Goal: Task Accomplishment & Management: Manage account settings

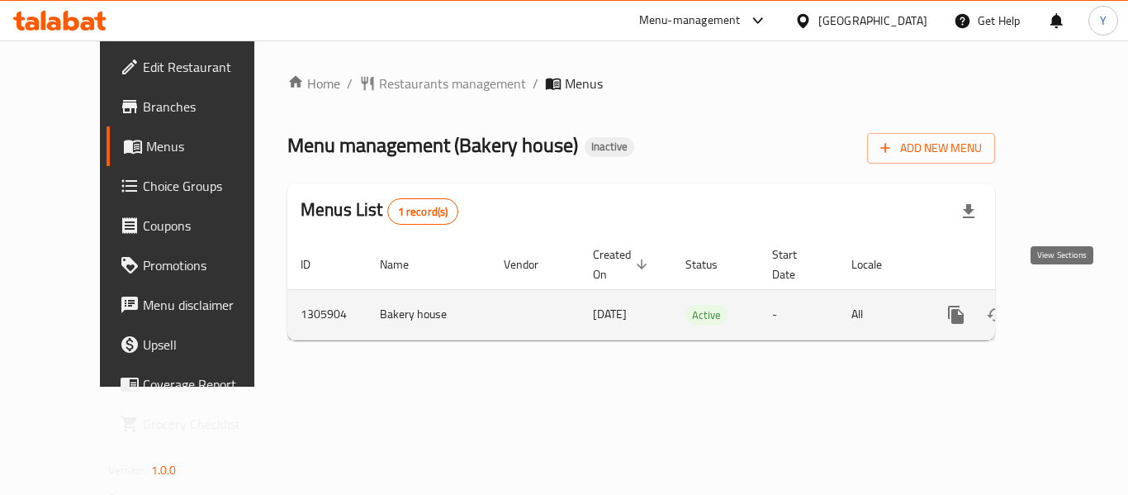
click at [1065, 305] on icon "enhanced table" at bounding box center [1075, 315] width 20 height 20
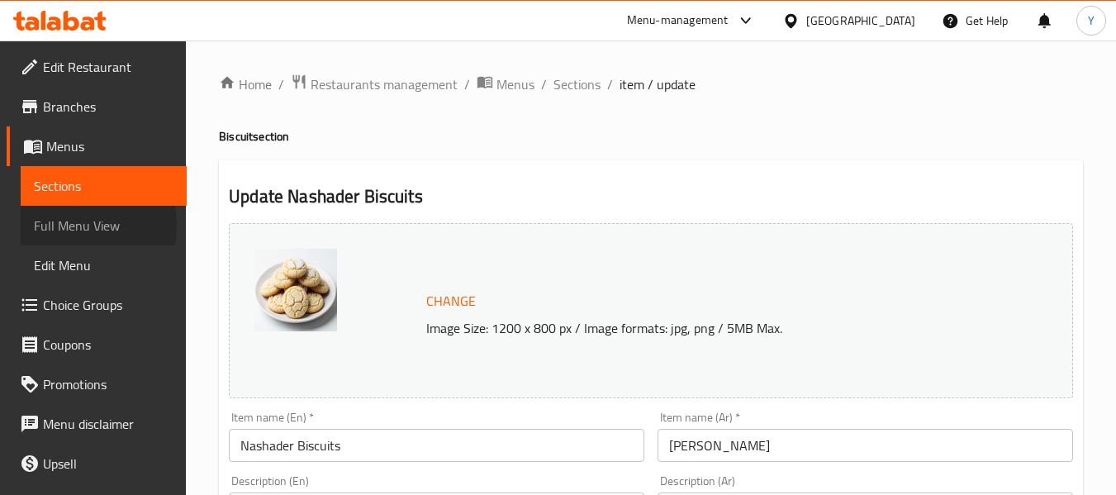
click at [65, 225] on span "Full Menu View" at bounding box center [104, 226] width 140 height 20
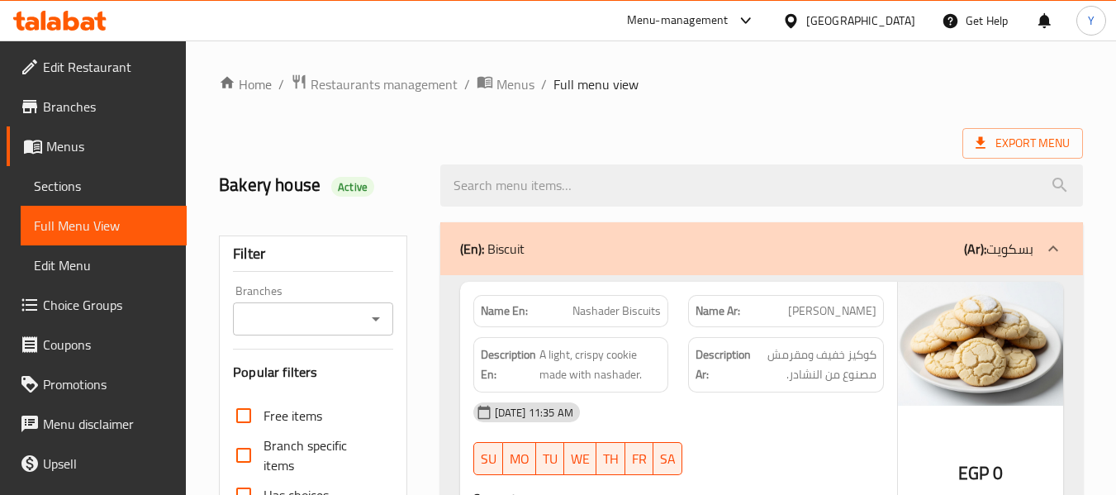
scroll to position [433, 0]
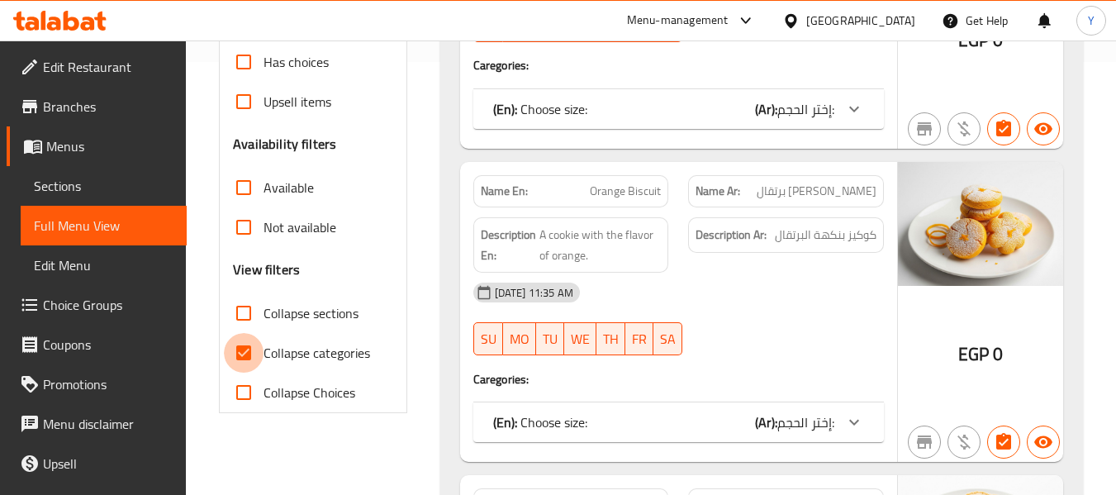
click at [262, 351] on input "Collapse categories" at bounding box center [244, 353] width 40 height 40
checkbox input "false"
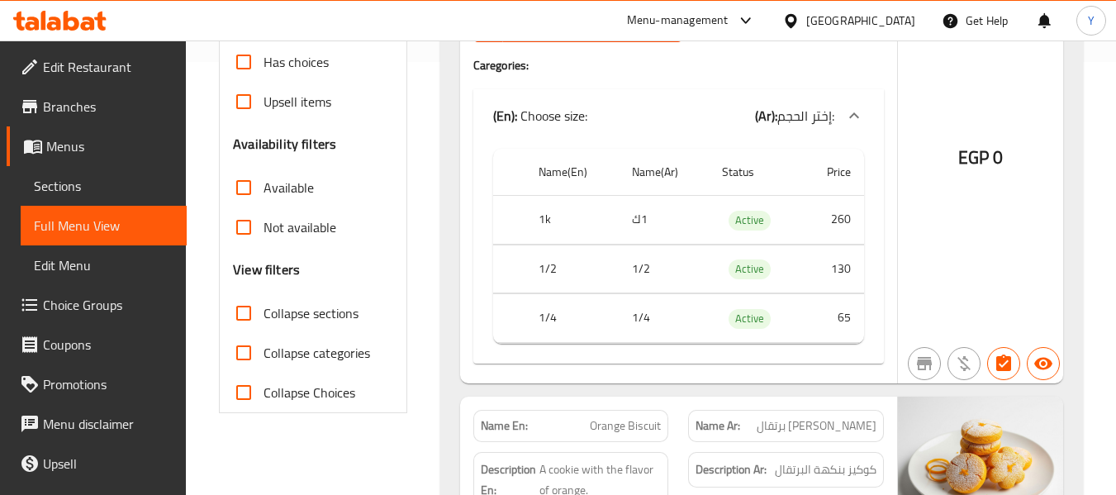
click at [498, 199] on td "choices table" at bounding box center [509, 220] width 33 height 49
click at [754, 217] on span "Active" at bounding box center [749, 220] width 42 height 19
copy span "Active"
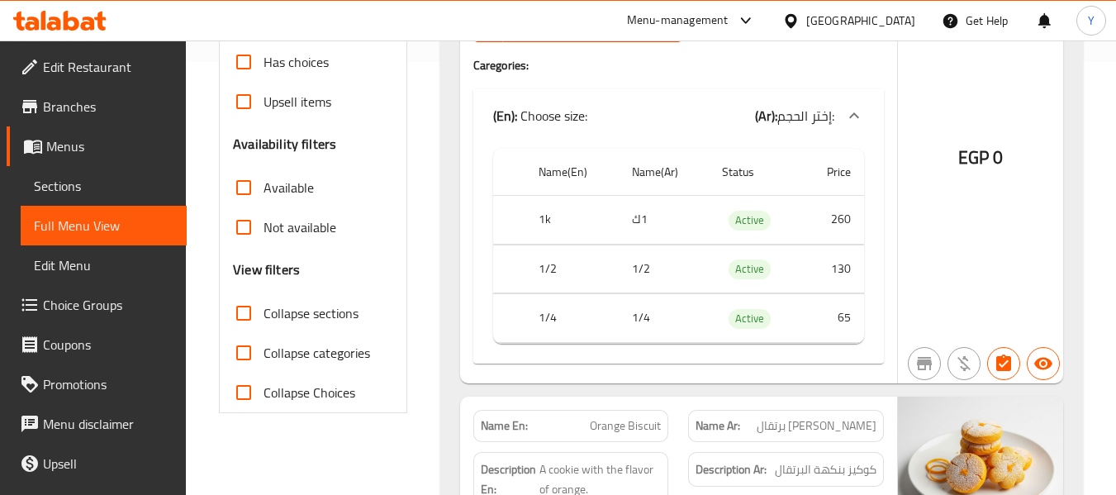
scroll to position [0, 0]
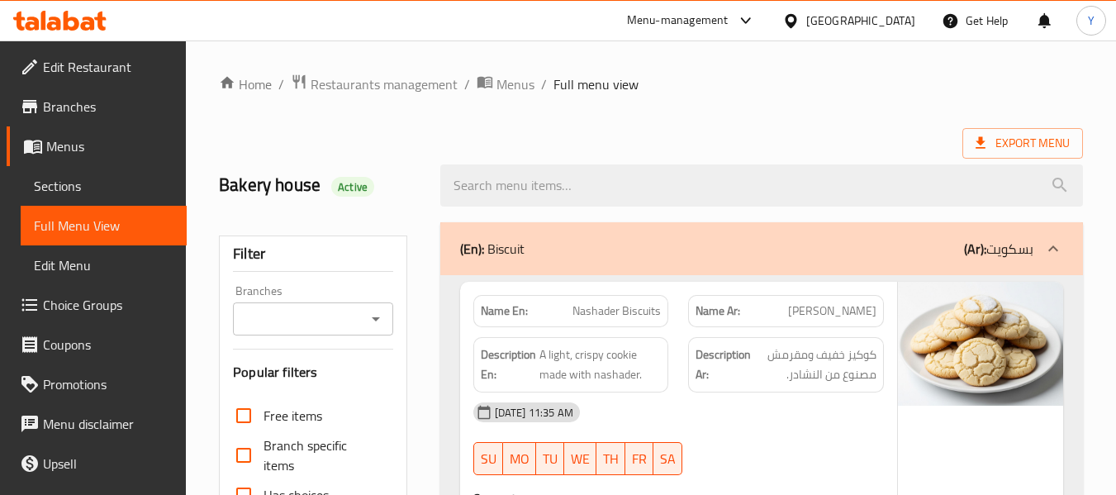
click at [505, 315] on strong "Name En:" at bounding box center [504, 310] width 47 height 17
copy strong "Name En:"
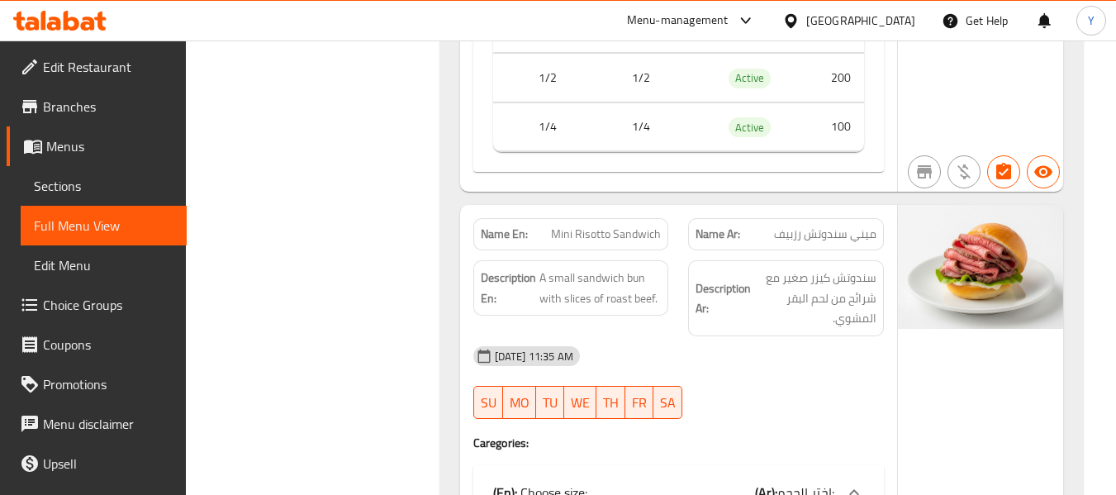
scroll to position [52100, 0]
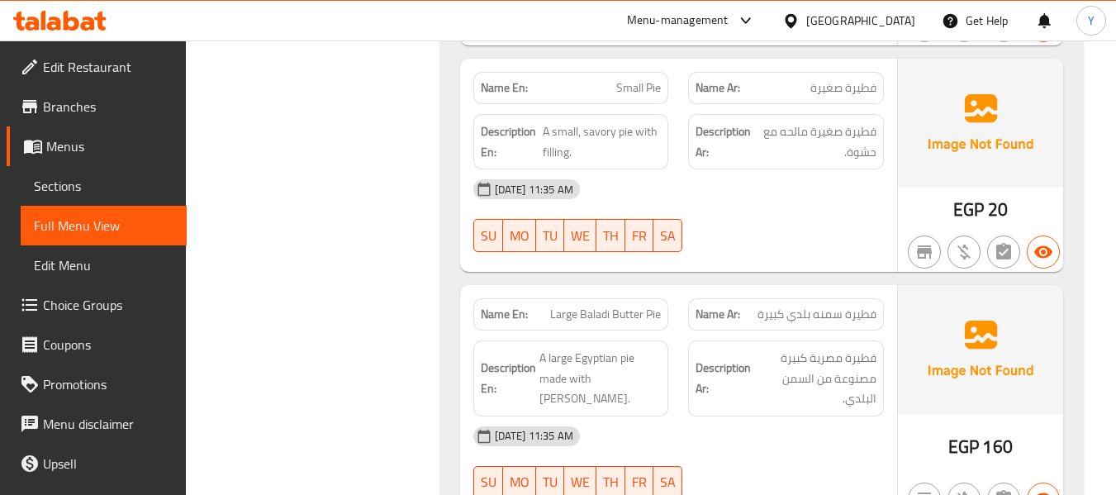
copy strong "Description En:"
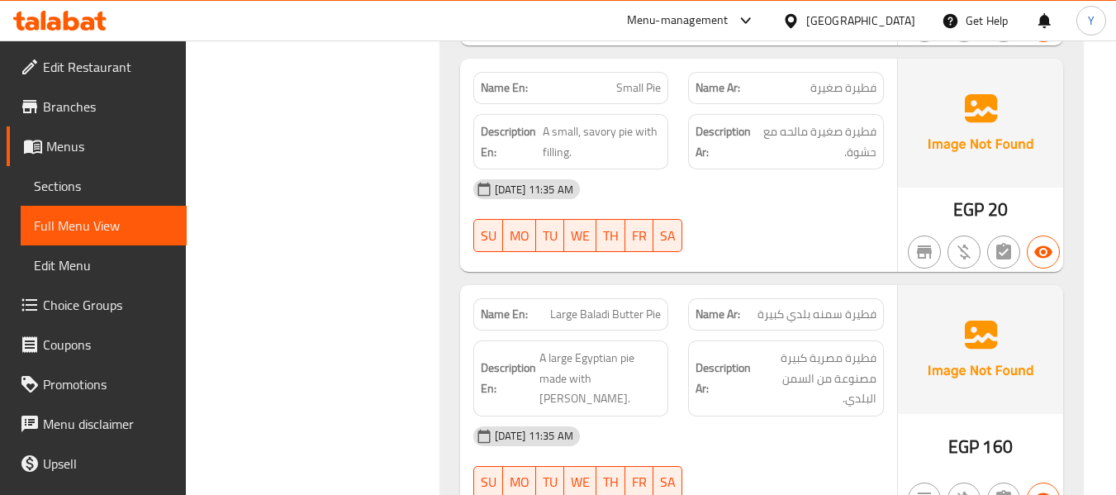
scroll to position [0, 0]
